Goal: Find specific page/section: Locate a particular part of the current website

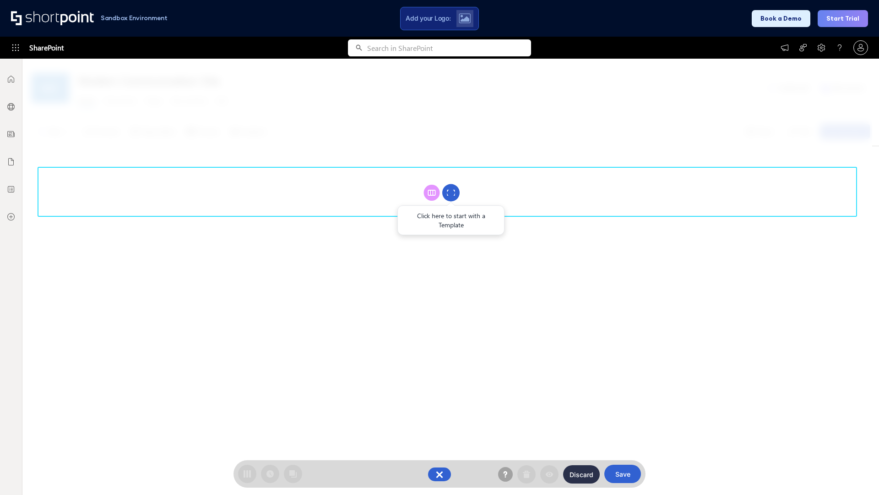
click at [451, 192] on circle at bounding box center [450, 192] width 17 height 17
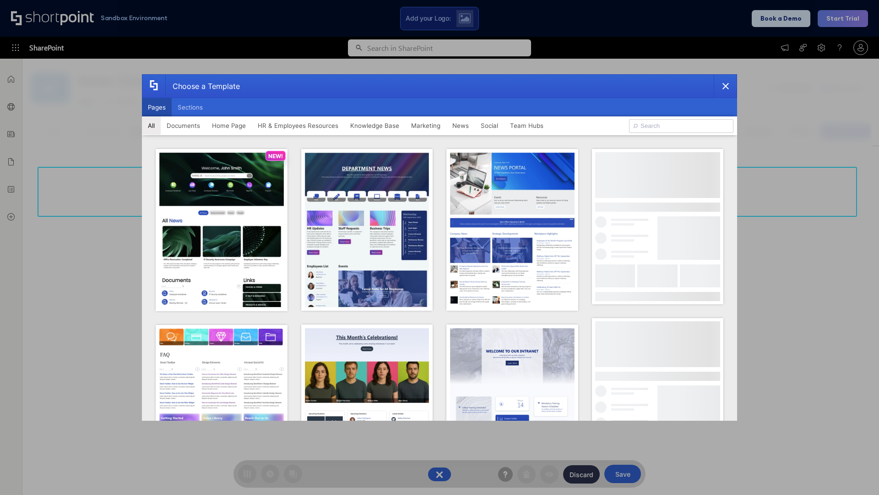
click at [157, 107] on button "Pages" at bounding box center [157, 107] width 30 height 18
type input "News Portal 1"
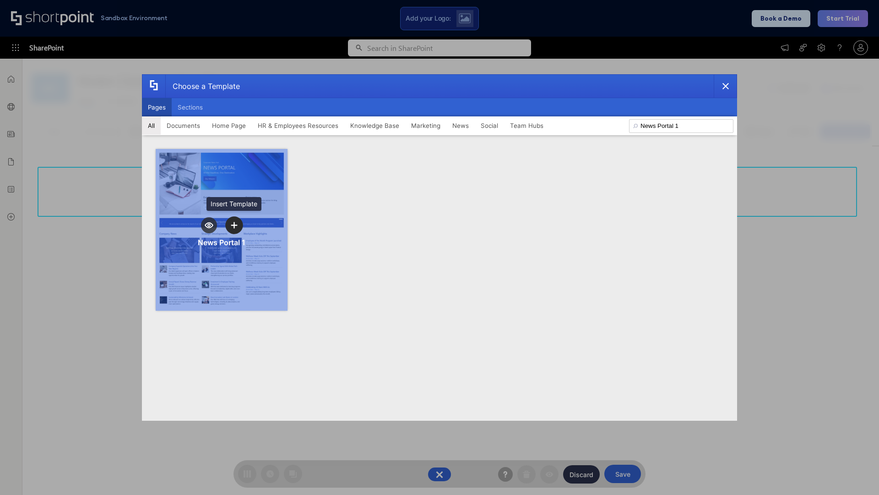
click at [234, 225] on icon "template selector" at bounding box center [234, 225] width 6 height 6
